Goal: Transaction & Acquisition: Purchase product/service

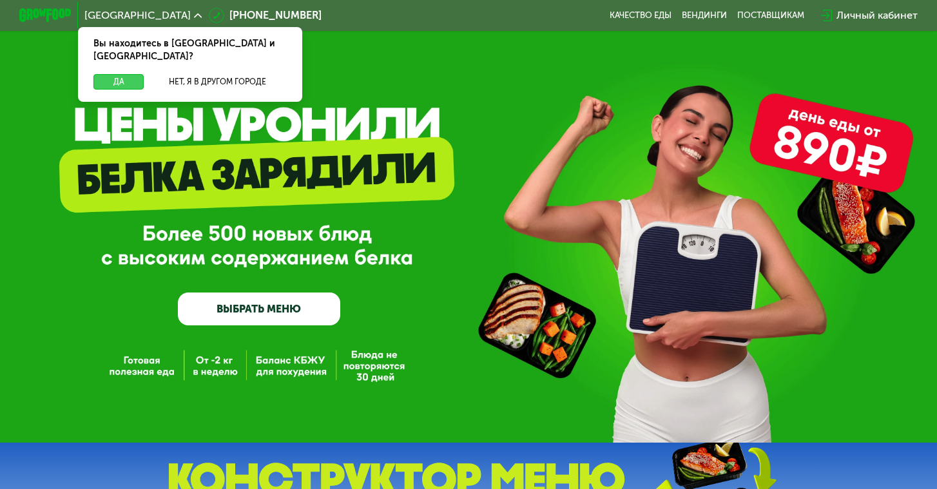
click at [118, 74] on button "Да" at bounding box center [118, 81] width 50 height 15
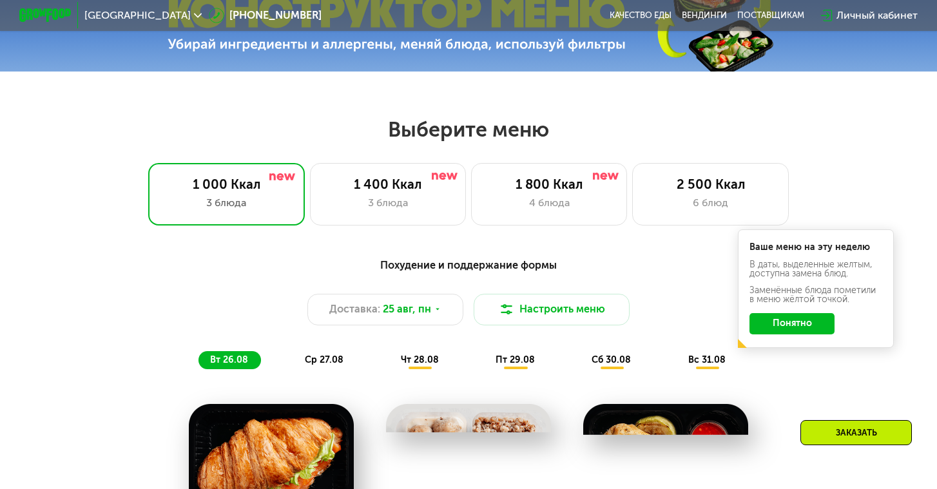
scroll to position [525, 0]
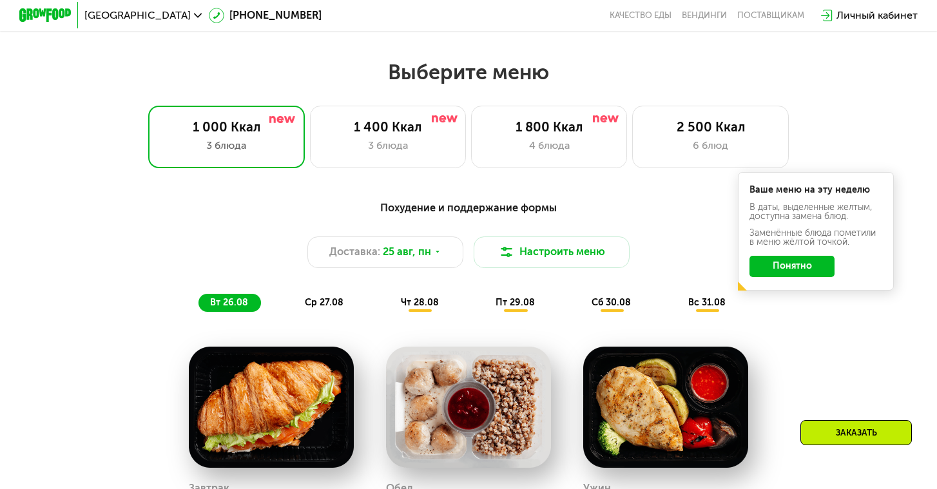
click at [781, 265] on button "Понятно" at bounding box center [791, 266] width 85 height 21
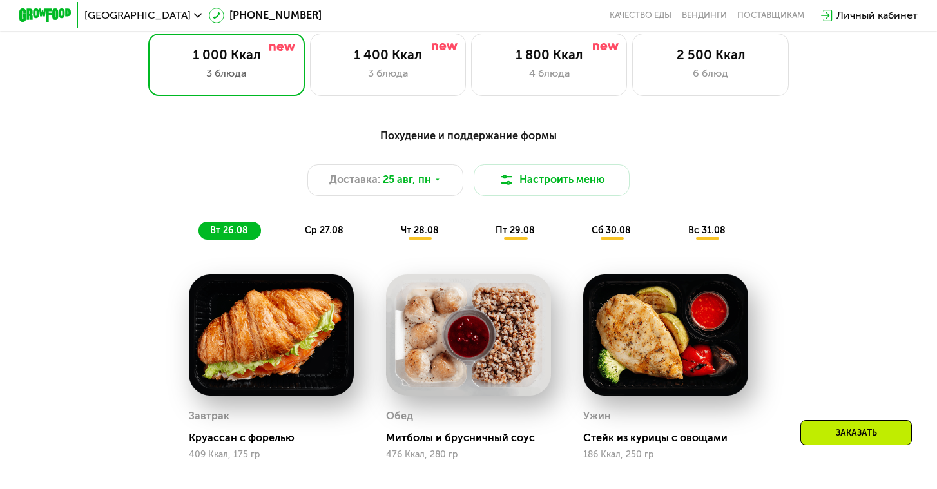
scroll to position [522, 0]
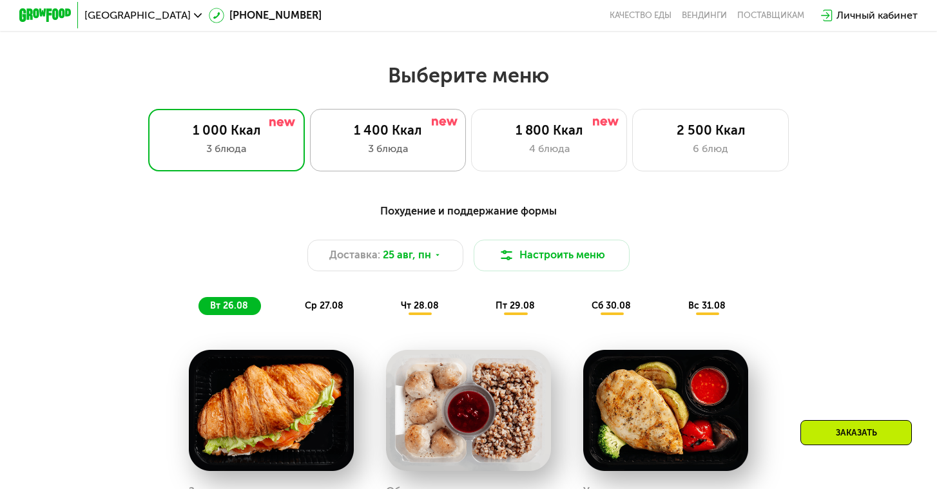
click at [376, 124] on div "1 400 Ккал" at bounding box center [387, 129] width 129 height 15
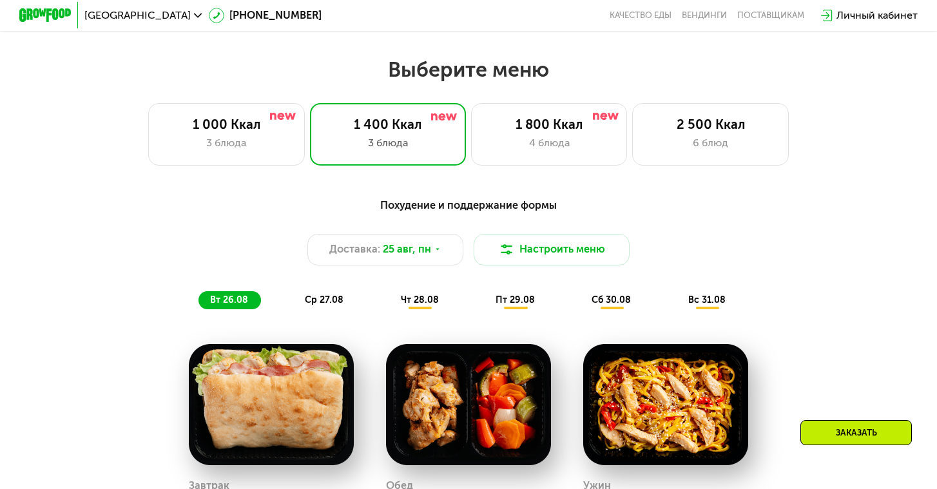
scroll to position [690, 0]
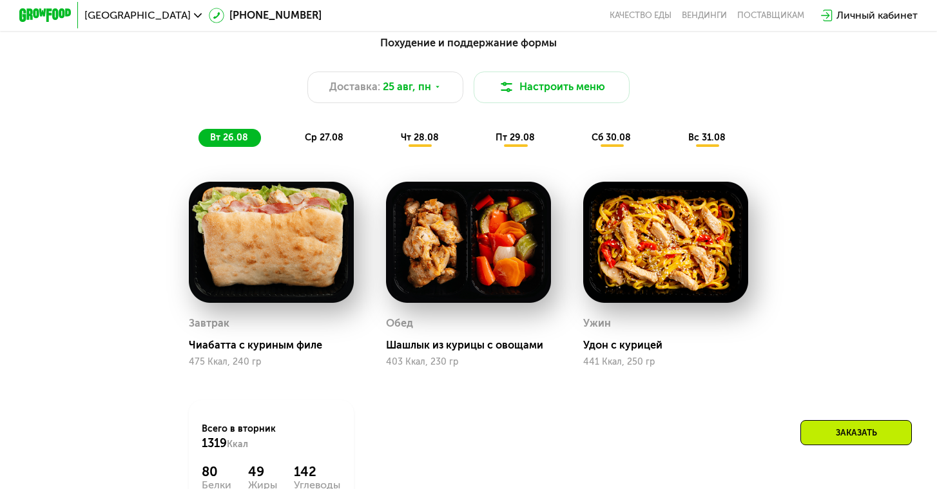
click at [319, 142] on span "ср 27.08" at bounding box center [324, 137] width 39 height 11
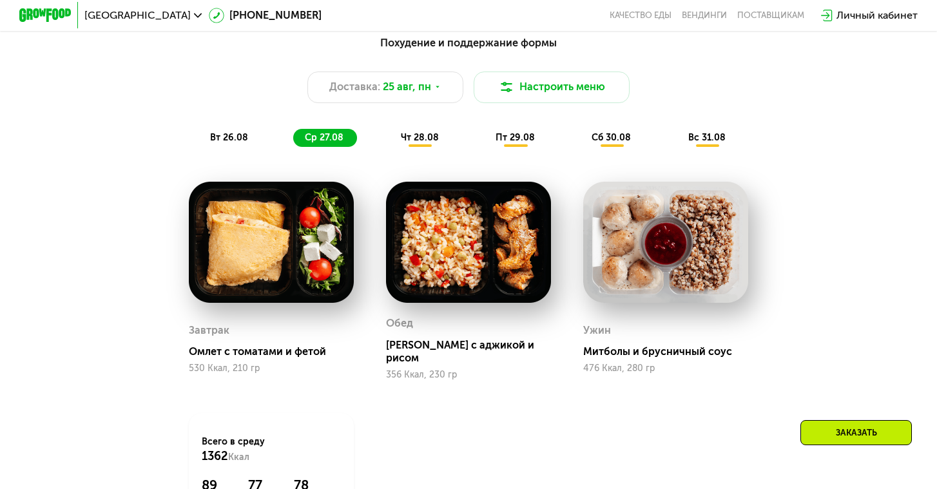
click at [424, 139] on span "чт 28.08" at bounding box center [420, 137] width 38 height 11
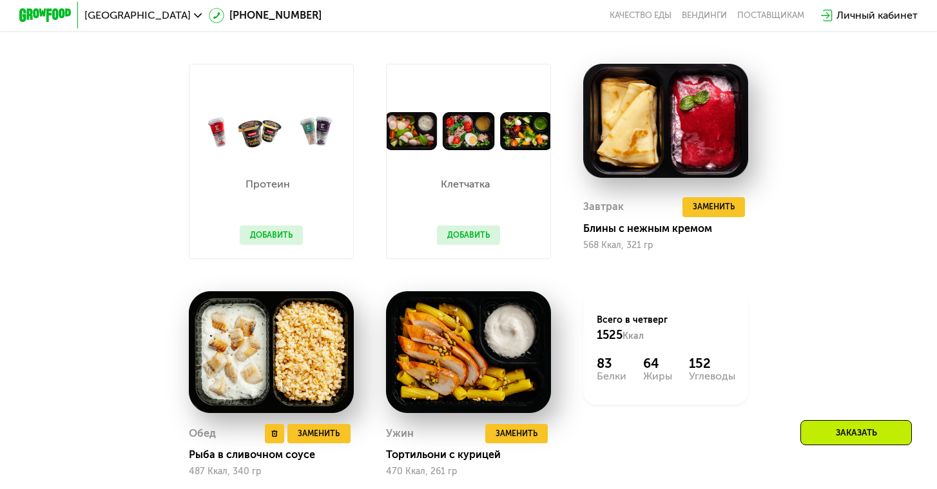
scroll to position [773, 0]
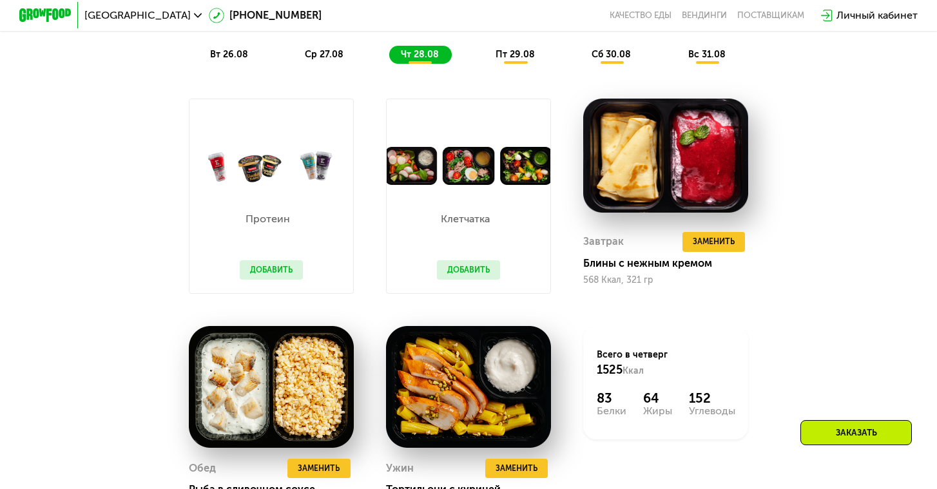
click at [266, 269] on button "Добавить" at bounding box center [271, 269] width 63 height 19
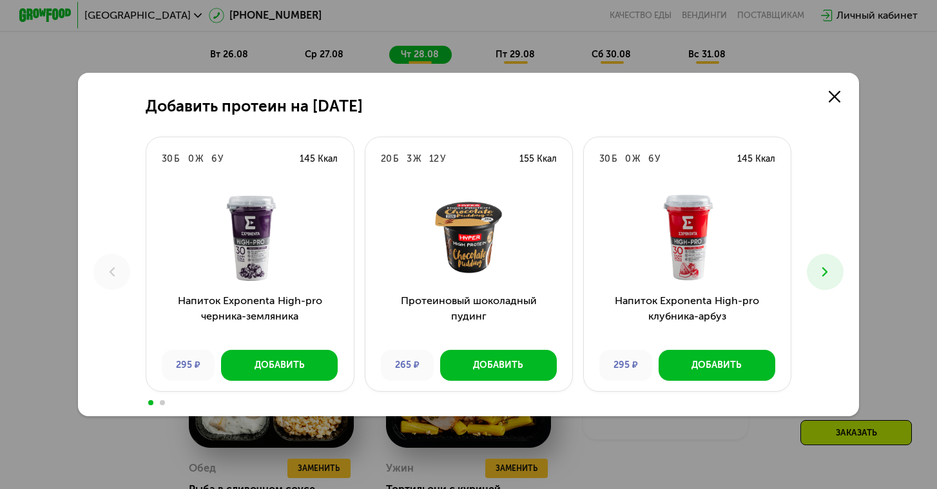
click at [824, 274] on use at bounding box center [824, 272] width 5 height 10
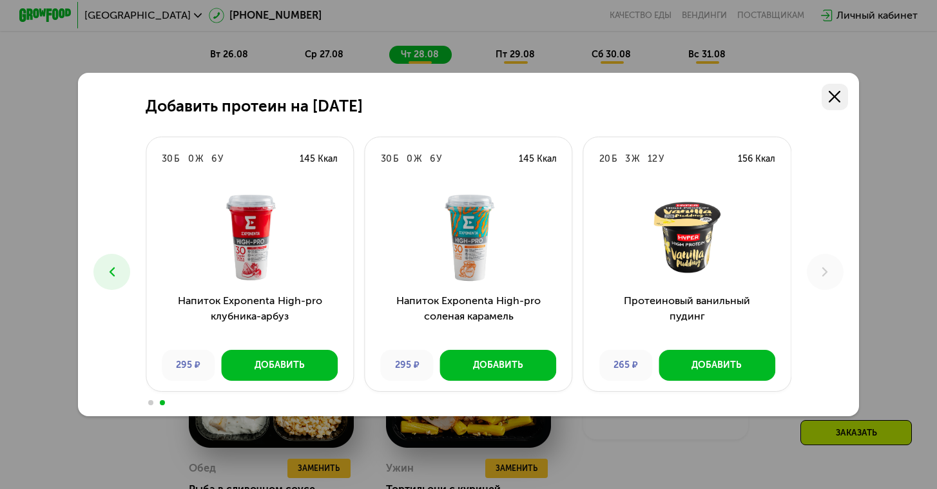
click at [828, 101] on icon at bounding box center [834, 97] width 12 height 12
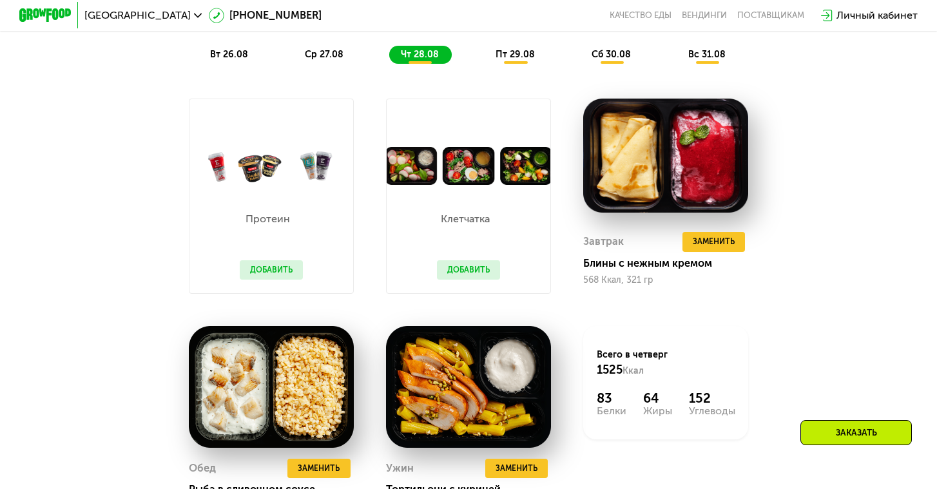
click at [453, 272] on button "Добавить" at bounding box center [468, 269] width 63 height 19
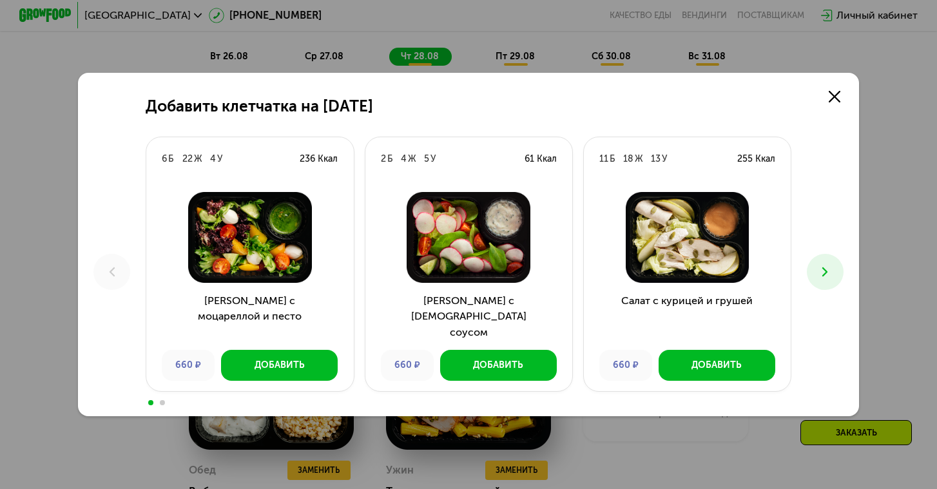
scroll to position [771, 0]
click at [816, 274] on button at bounding box center [825, 272] width 37 height 37
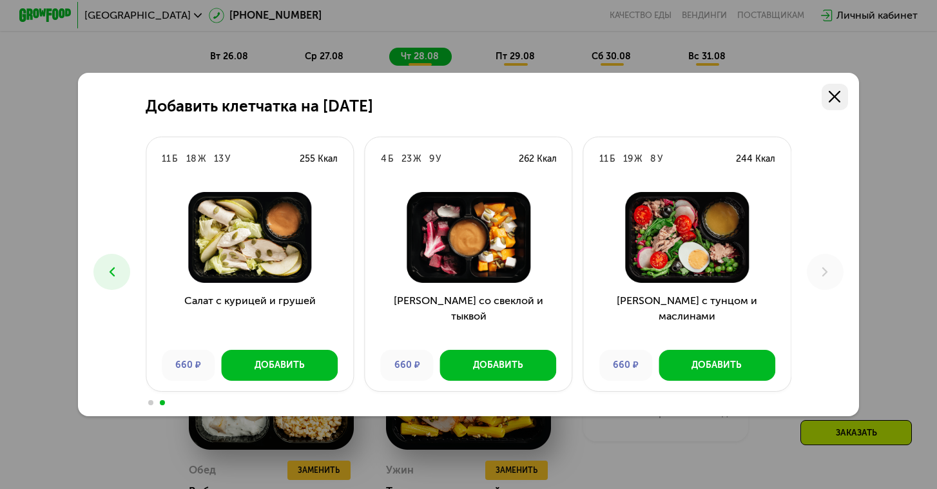
click at [828, 100] on icon at bounding box center [834, 97] width 12 height 12
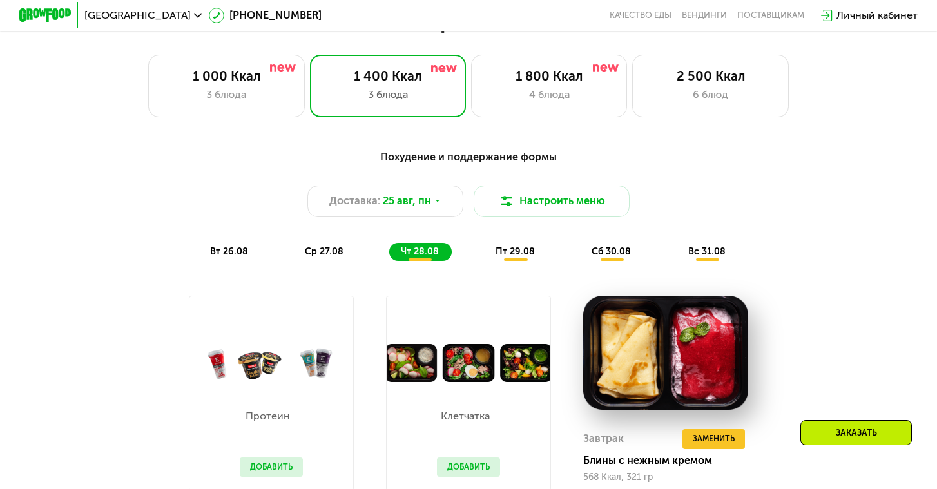
scroll to position [569, 0]
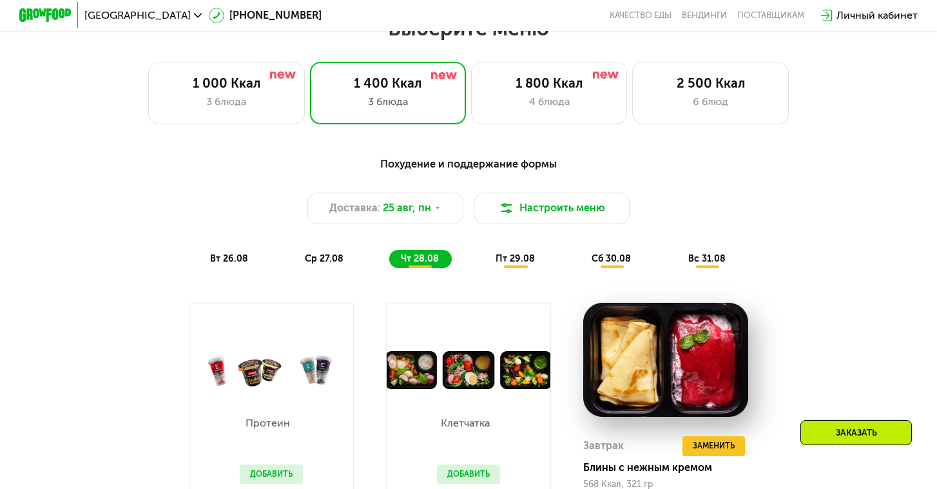
click at [580, 267] on div "пт 29.08" at bounding box center [612, 259] width 64 height 18
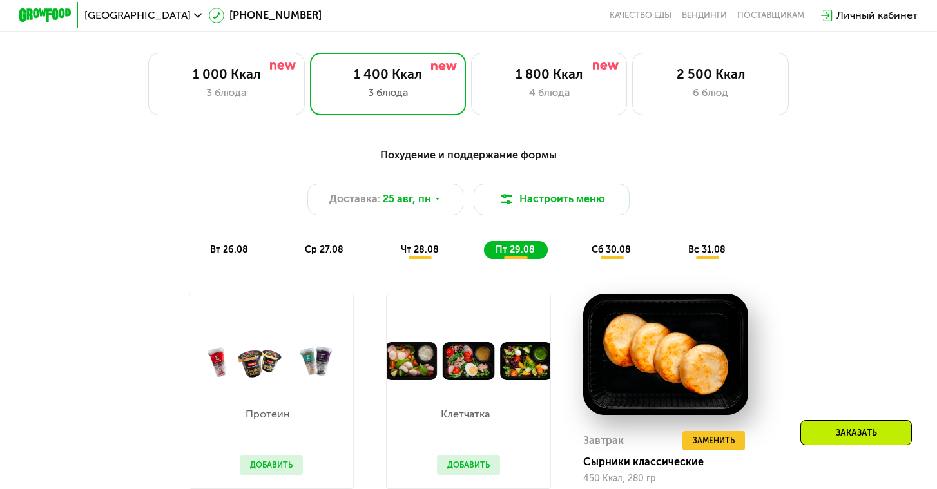
scroll to position [526, 0]
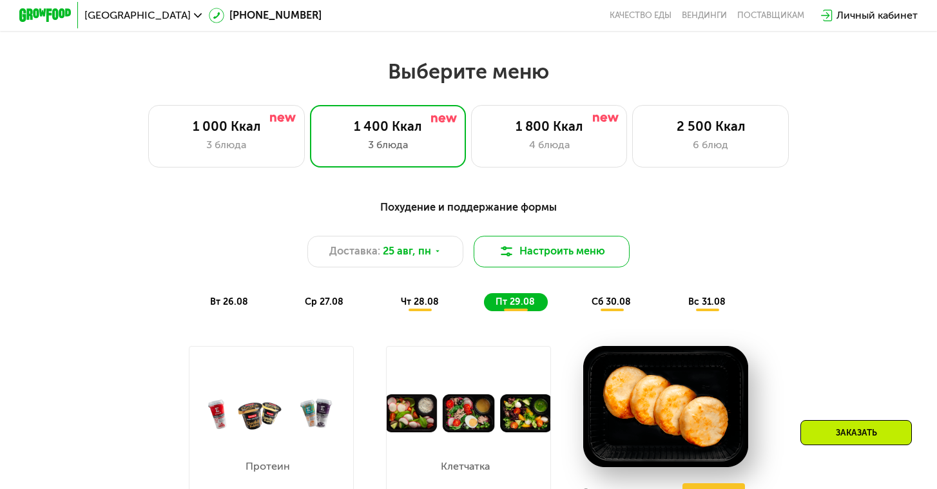
click at [560, 250] on button "Настроить меню" at bounding box center [552, 251] width 156 height 31
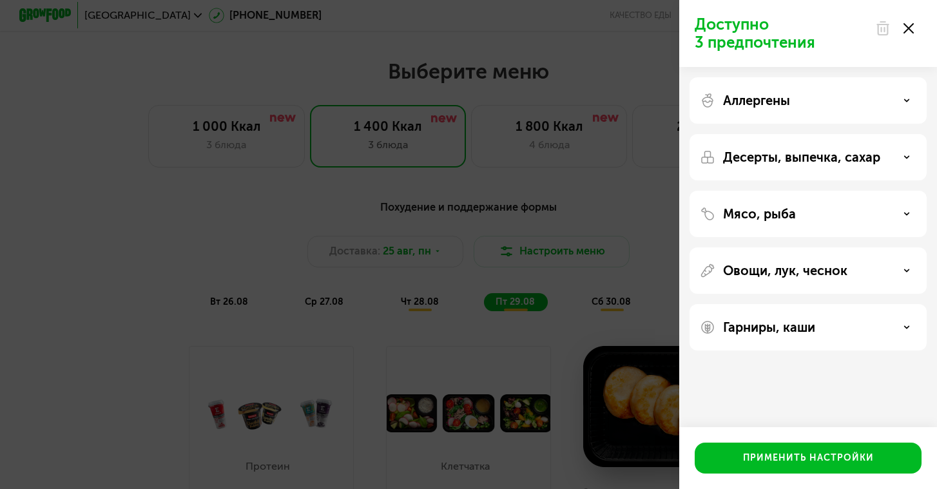
click at [735, 134] on div "Аллергены" at bounding box center [807, 157] width 237 height 46
click at [898, 100] on div "Аллергены" at bounding box center [808, 100] width 216 height 15
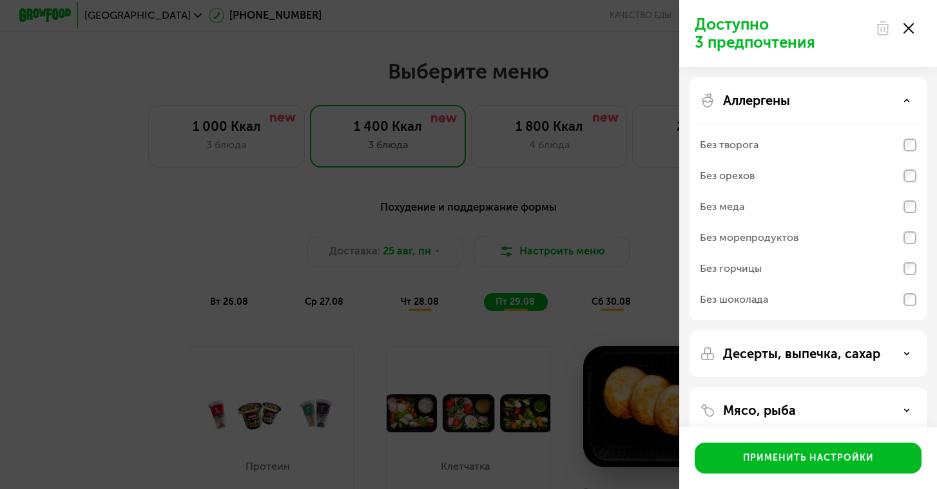
click at [895, 99] on div "Аллергены" at bounding box center [808, 100] width 216 height 15
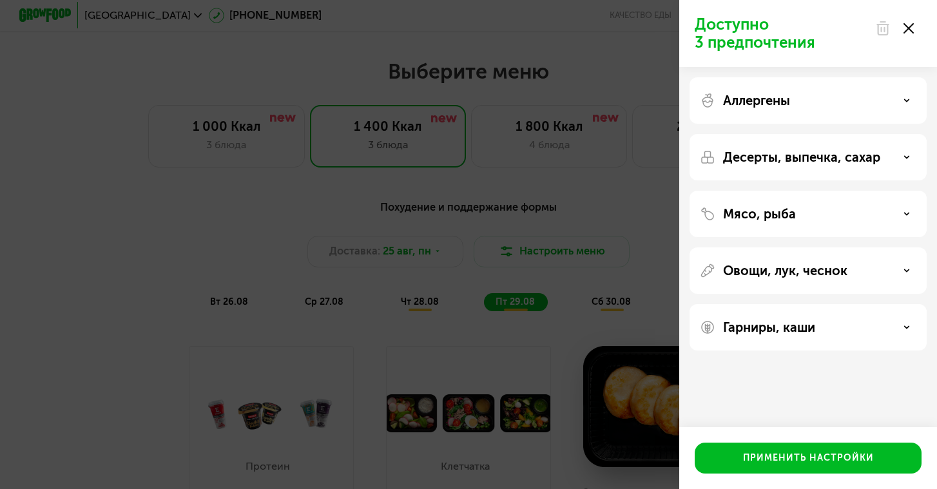
click at [906, 161] on div "Десерты, выпечка, сахар" at bounding box center [808, 156] width 216 height 15
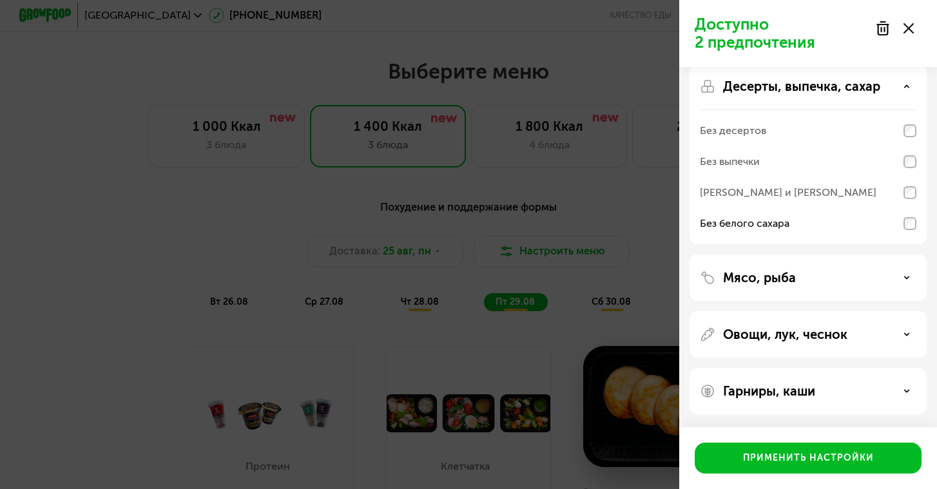
scroll to position [71, 0]
click at [904, 311] on div "Мясо, рыба" at bounding box center [807, 334] width 237 height 46
click at [904, 282] on div "Мясо, рыба" at bounding box center [808, 277] width 216 height 15
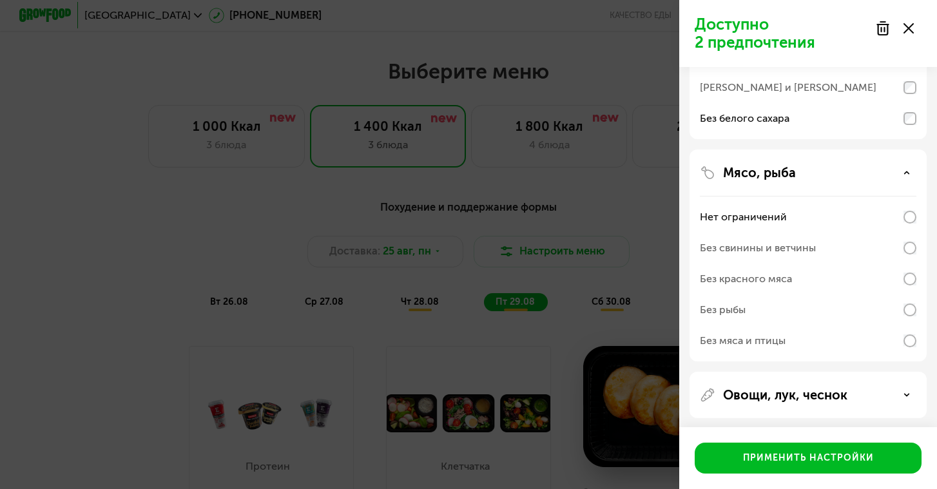
scroll to position [195, 0]
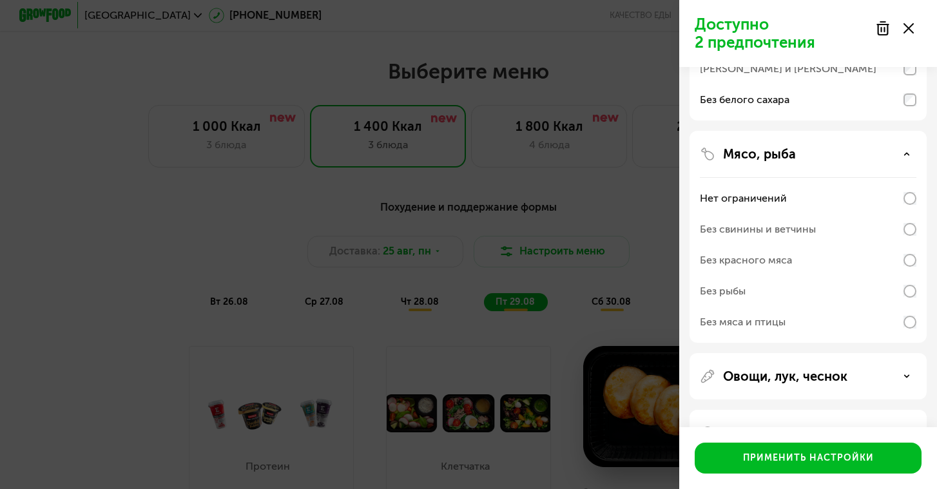
click at [904, 379] on icon at bounding box center [906, 376] width 6 height 6
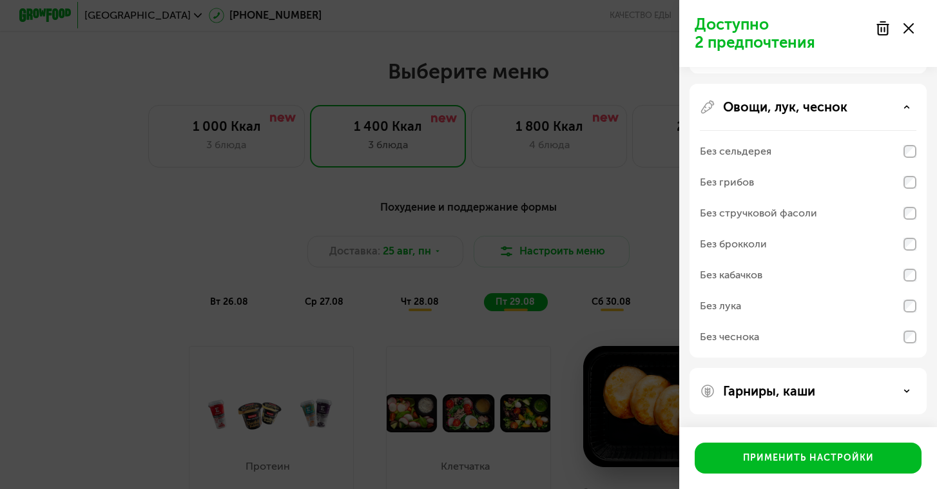
scroll to position [464, 0]
click at [899, 402] on div "Гарниры, каши" at bounding box center [807, 391] width 237 height 46
click at [904, 394] on div "Гарниры, каши" at bounding box center [808, 390] width 216 height 15
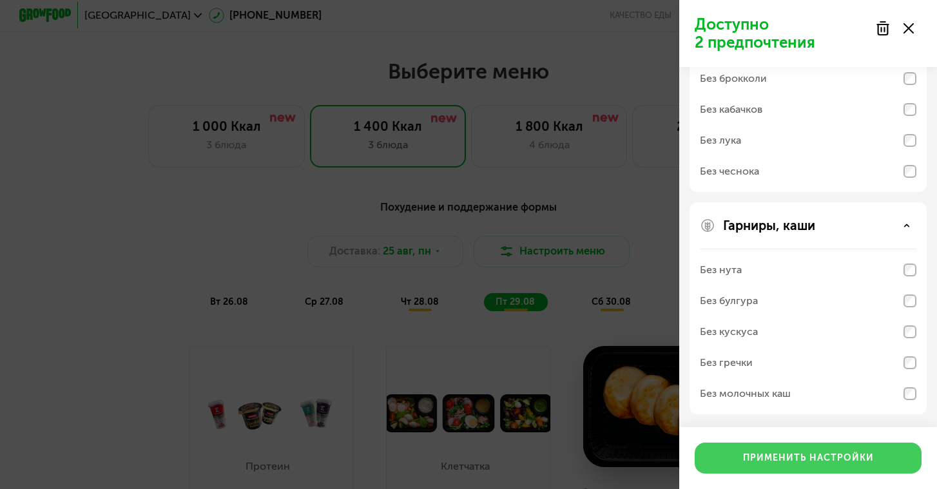
scroll to position [629, 0]
click at [792, 455] on div "Применить настройки" at bounding box center [808, 458] width 131 height 13
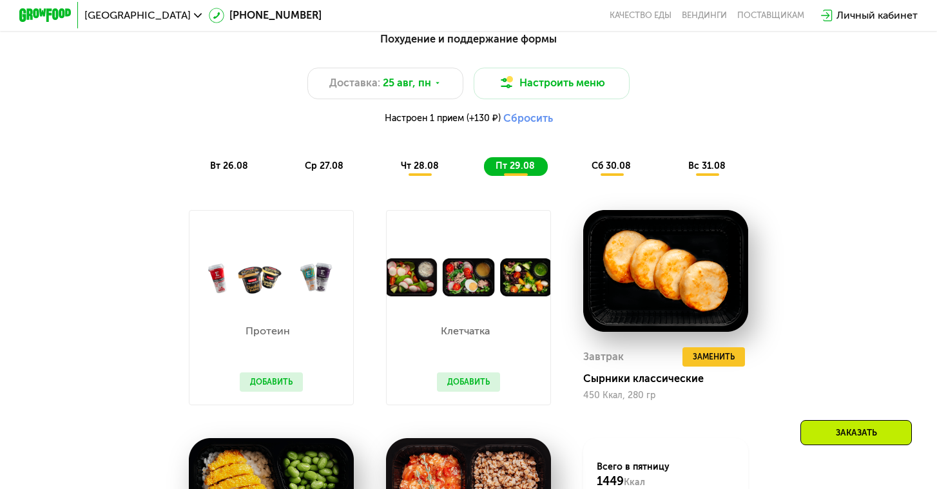
scroll to position [684, 0]
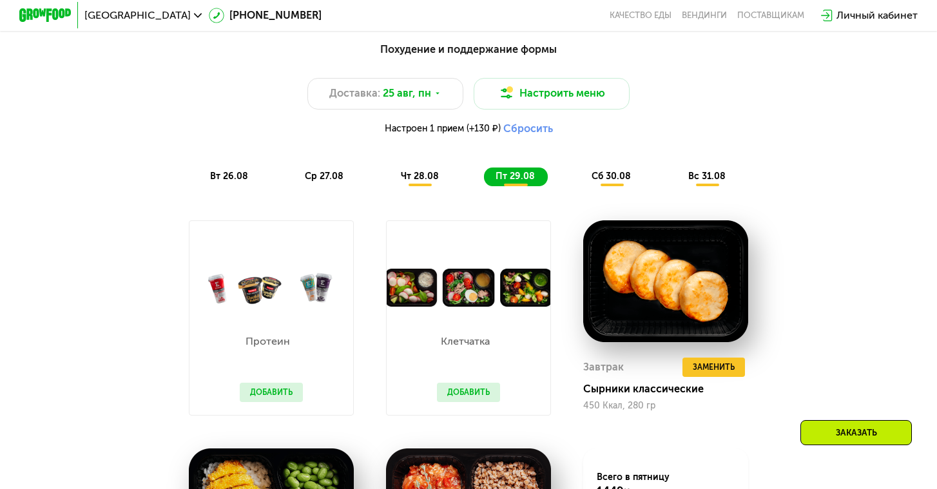
click at [235, 173] on span "вт 26.08" at bounding box center [229, 176] width 38 height 11
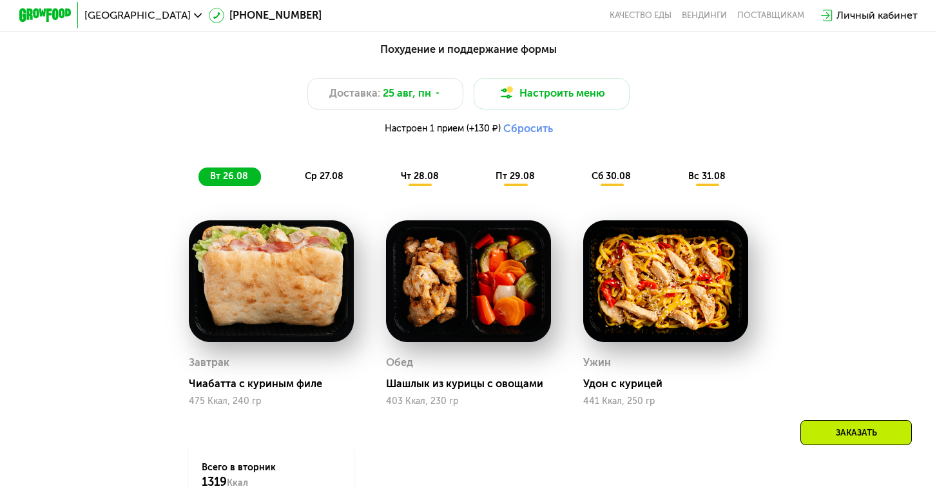
click at [389, 169] on div "ср 27.08" at bounding box center [420, 176] width 62 height 18
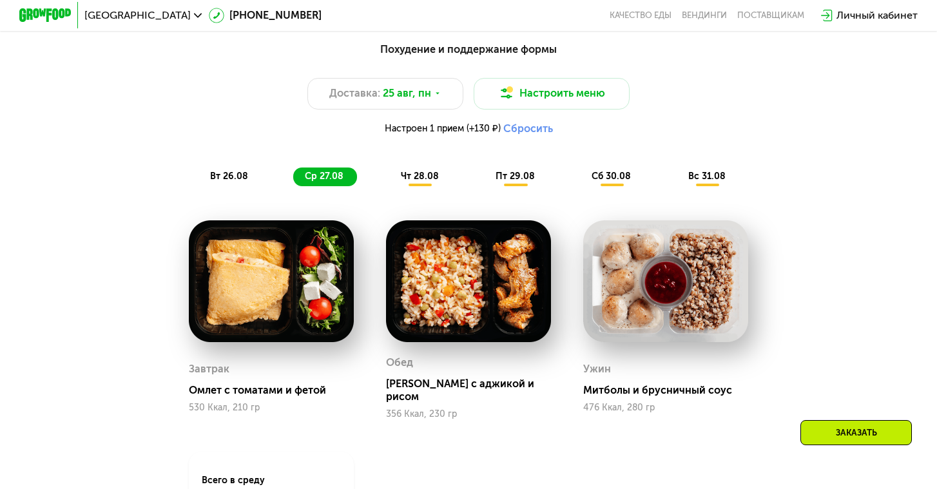
click at [428, 171] on span "чт 28.08" at bounding box center [420, 176] width 38 height 11
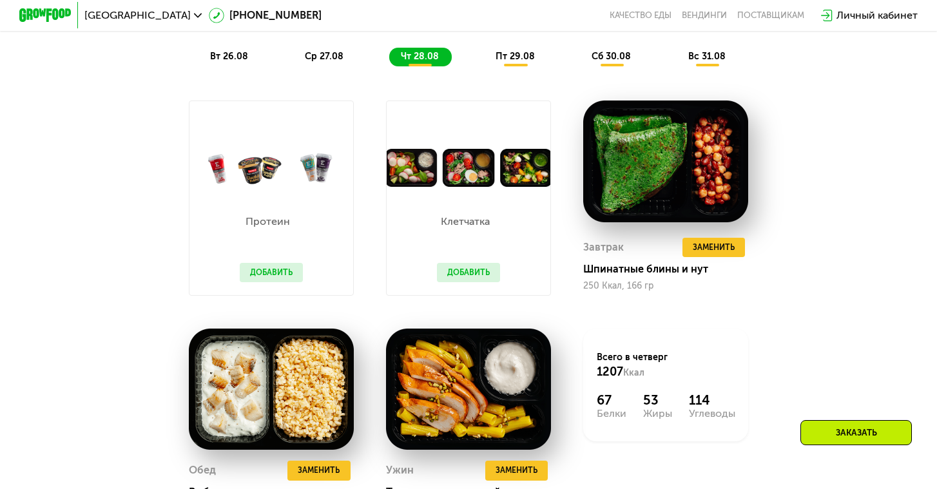
scroll to position [819, 0]
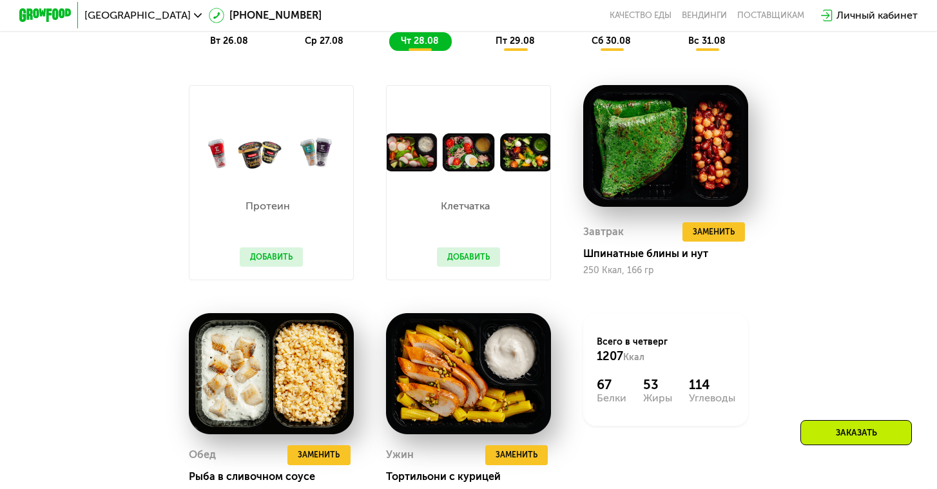
click at [507, 46] on span "пт 29.08" at bounding box center [514, 40] width 39 height 11
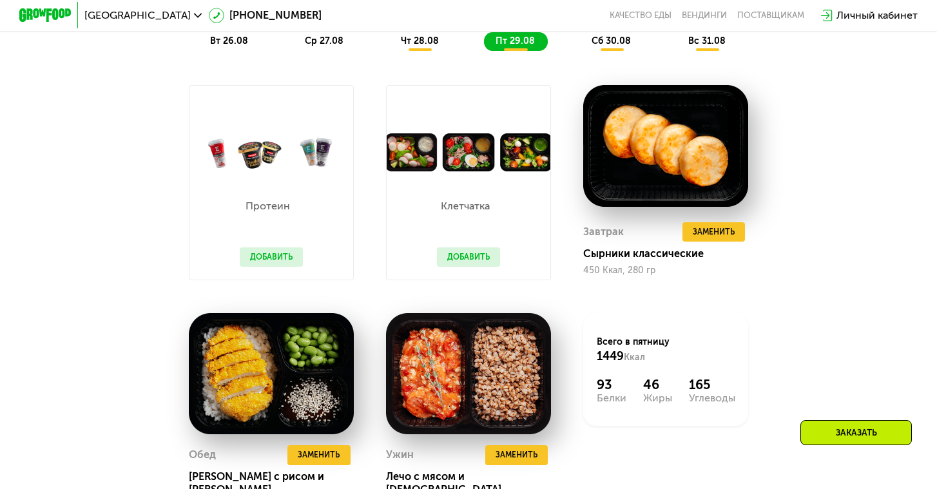
click at [604, 43] on span "сб 30.08" at bounding box center [610, 40] width 39 height 11
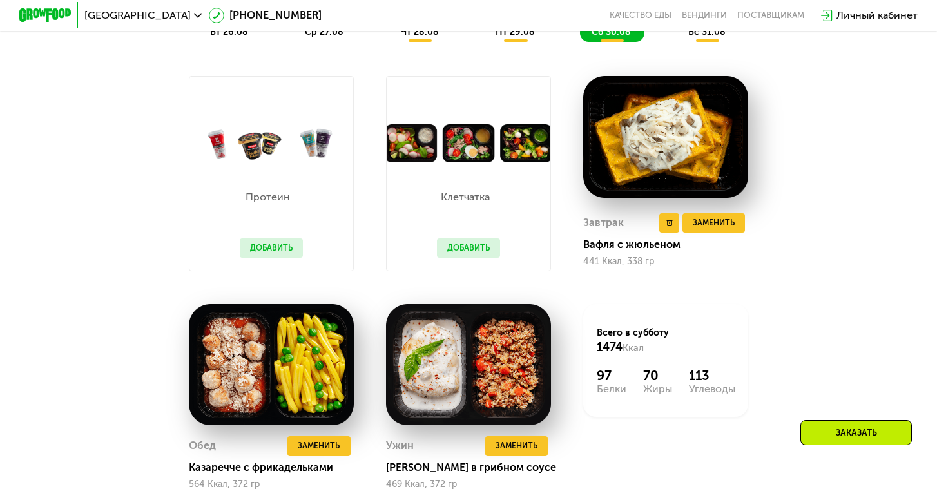
scroll to position [795, 0]
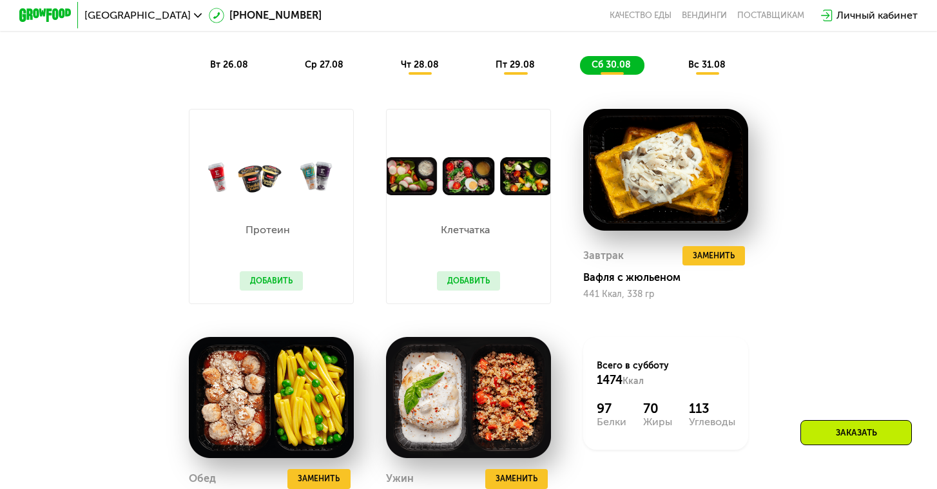
click at [702, 65] on span "вс 31.08" at bounding box center [706, 64] width 37 height 11
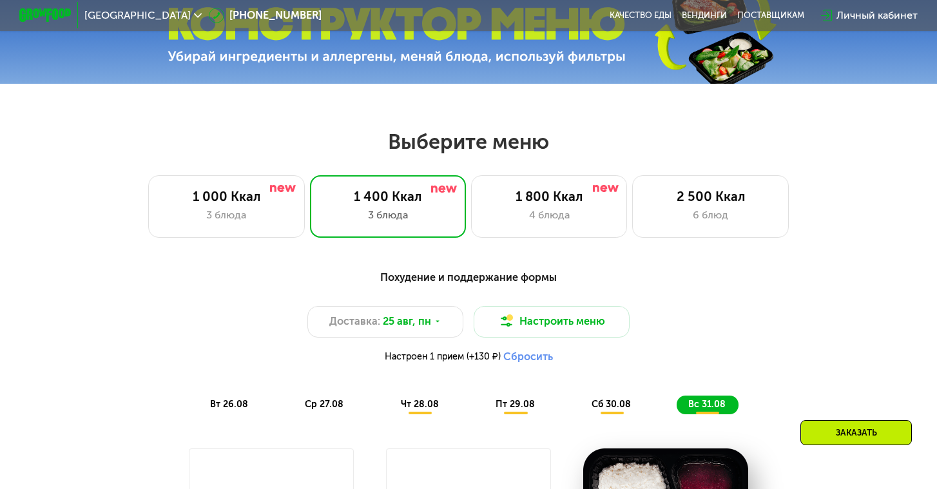
scroll to position [492, 0]
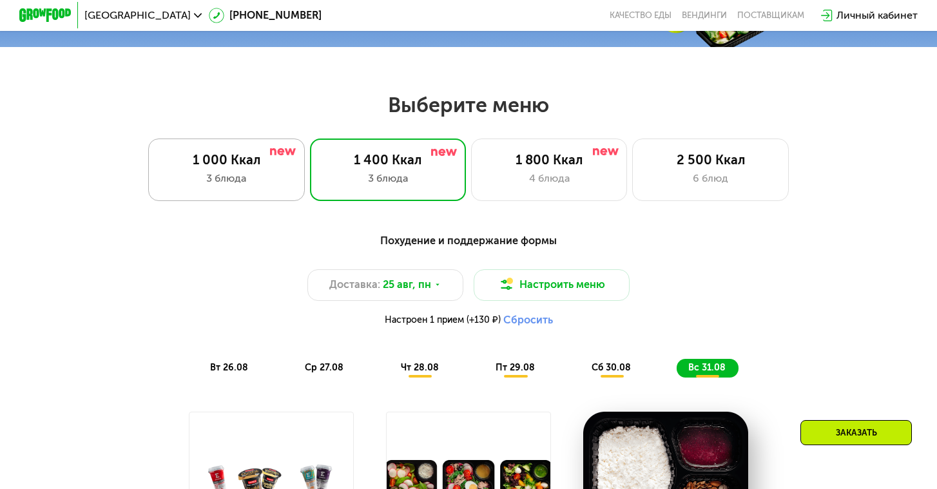
click at [255, 173] on div "3 блюда" at bounding box center [226, 178] width 129 height 15
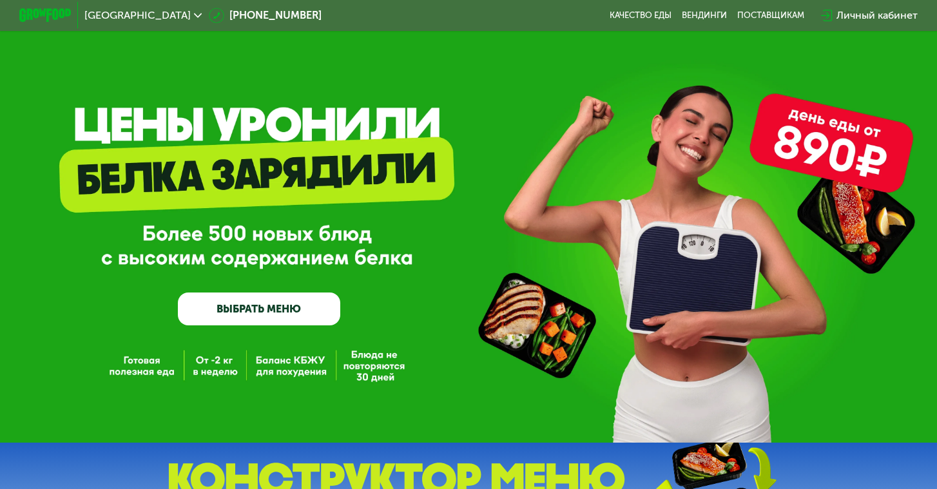
scroll to position [0, 0]
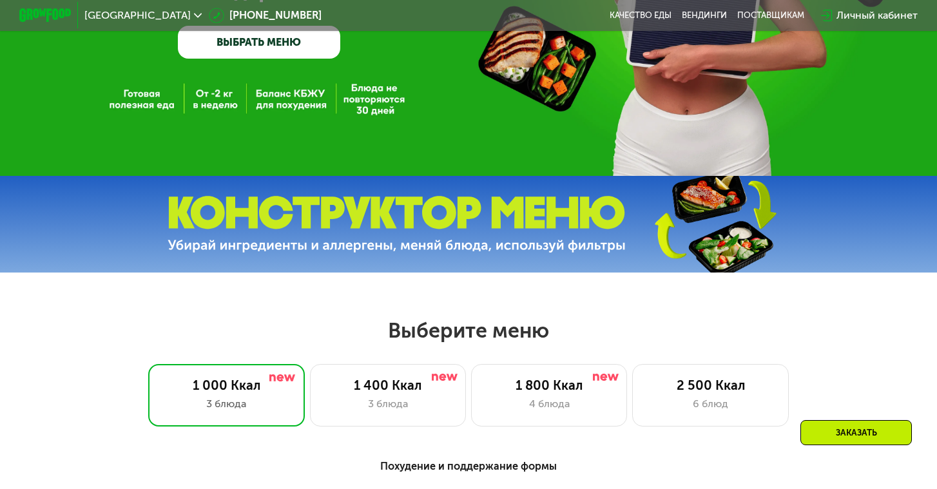
click at [244, 42] on link "ВЫБРАТЬ МЕНЮ" at bounding box center [259, 42] width 162 height 32
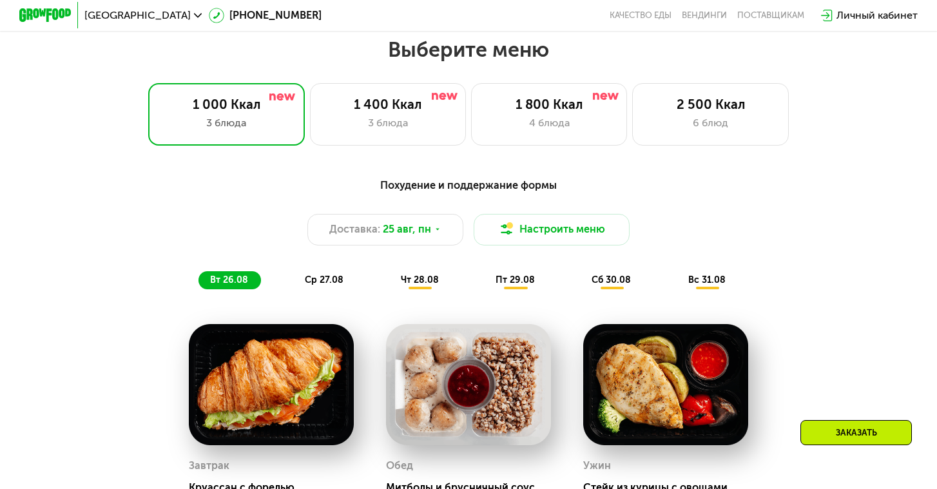
scroll to position [554, 0]
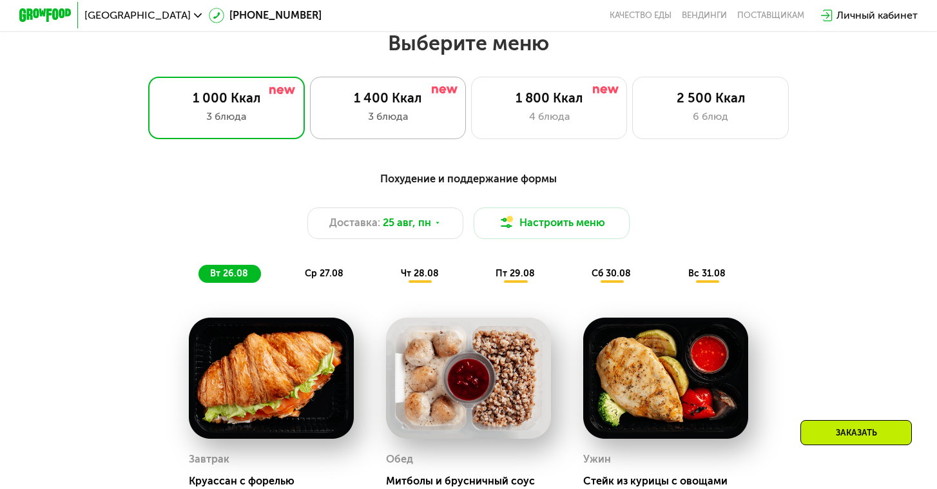
click at [439, 110] on div "3 блюда" at bounding box center [387, 116] width 129 height 15
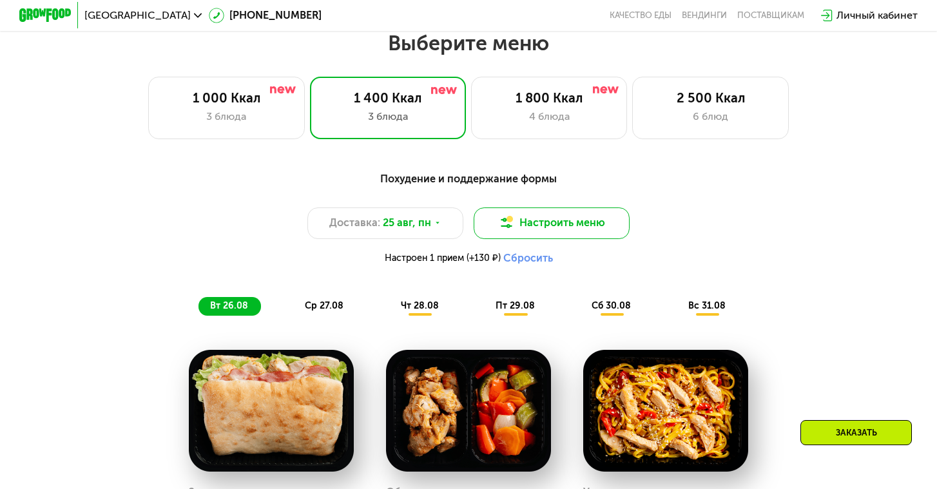
click at [526, 229] on button "Настроить меню" at bounding box center [552, 222] width 156 height 31
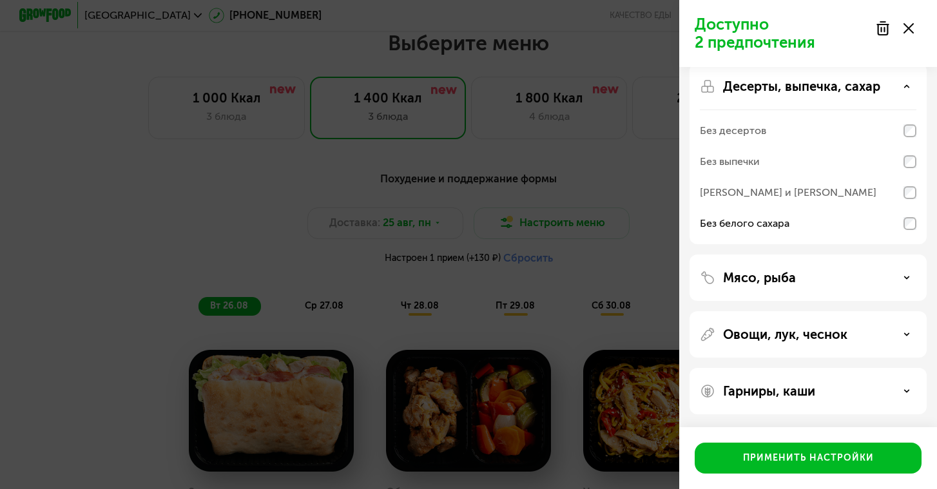
scroll to position [71, 0]
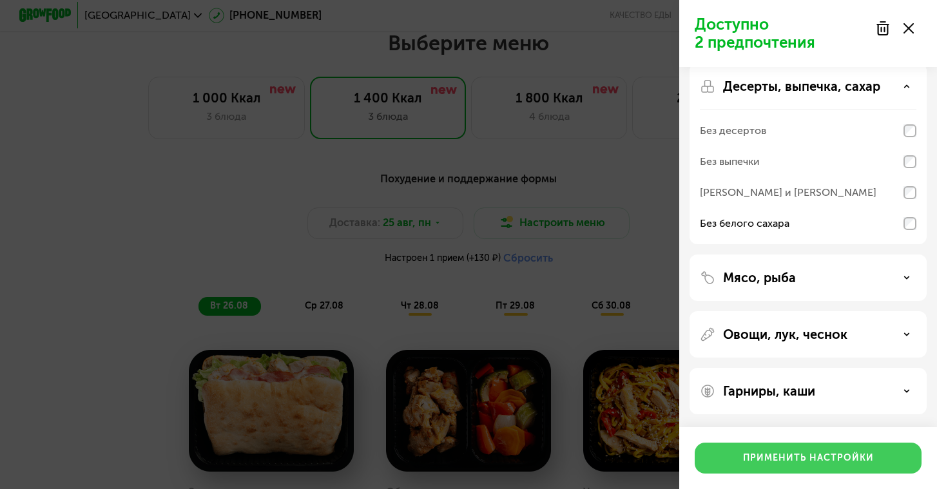
click at [789, 446] on button "Применить настройки" at bounding box center [807, 458] width 227 height 31
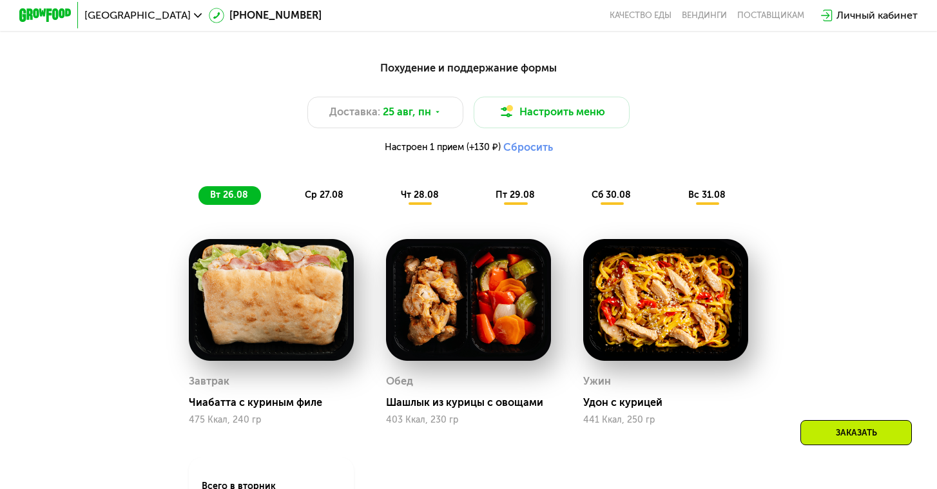
scroll to position [730, 0]
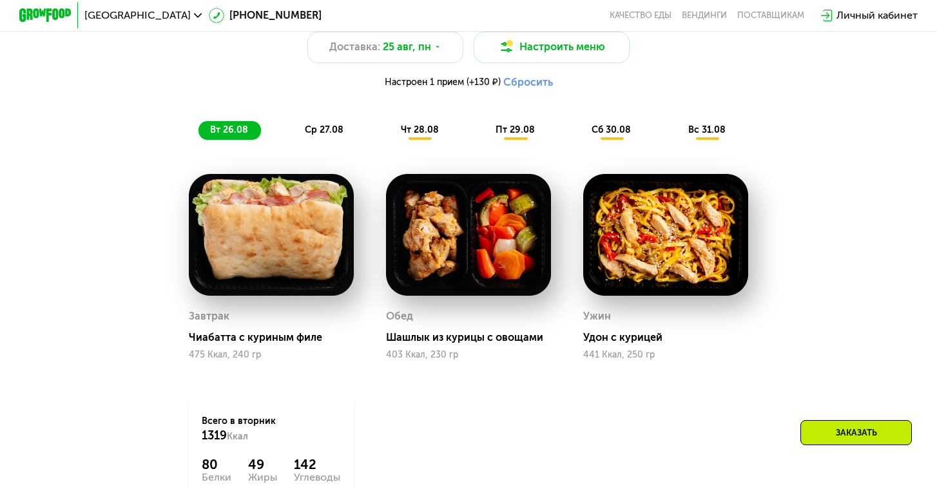
click at [289, 245] on img at bounding box center [271, 234] width 165 height 121
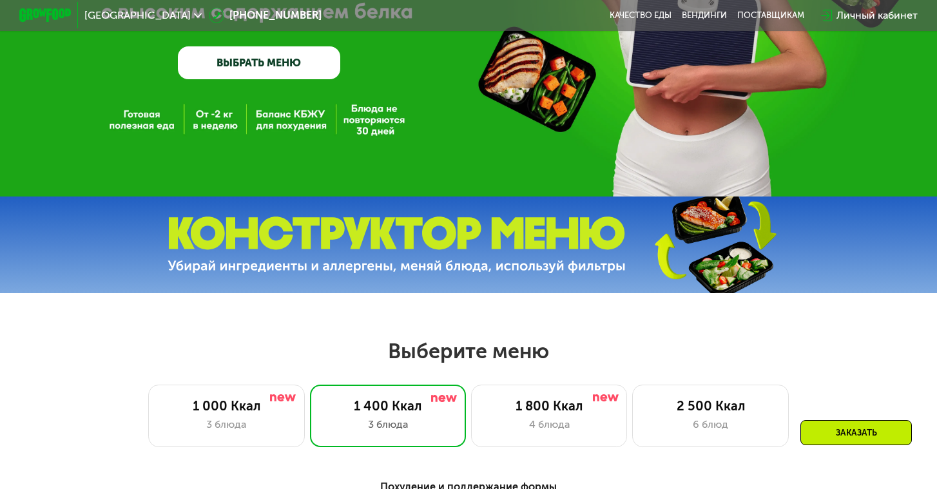
scroll to position [251, 0]
